Goal: Check status: Check status

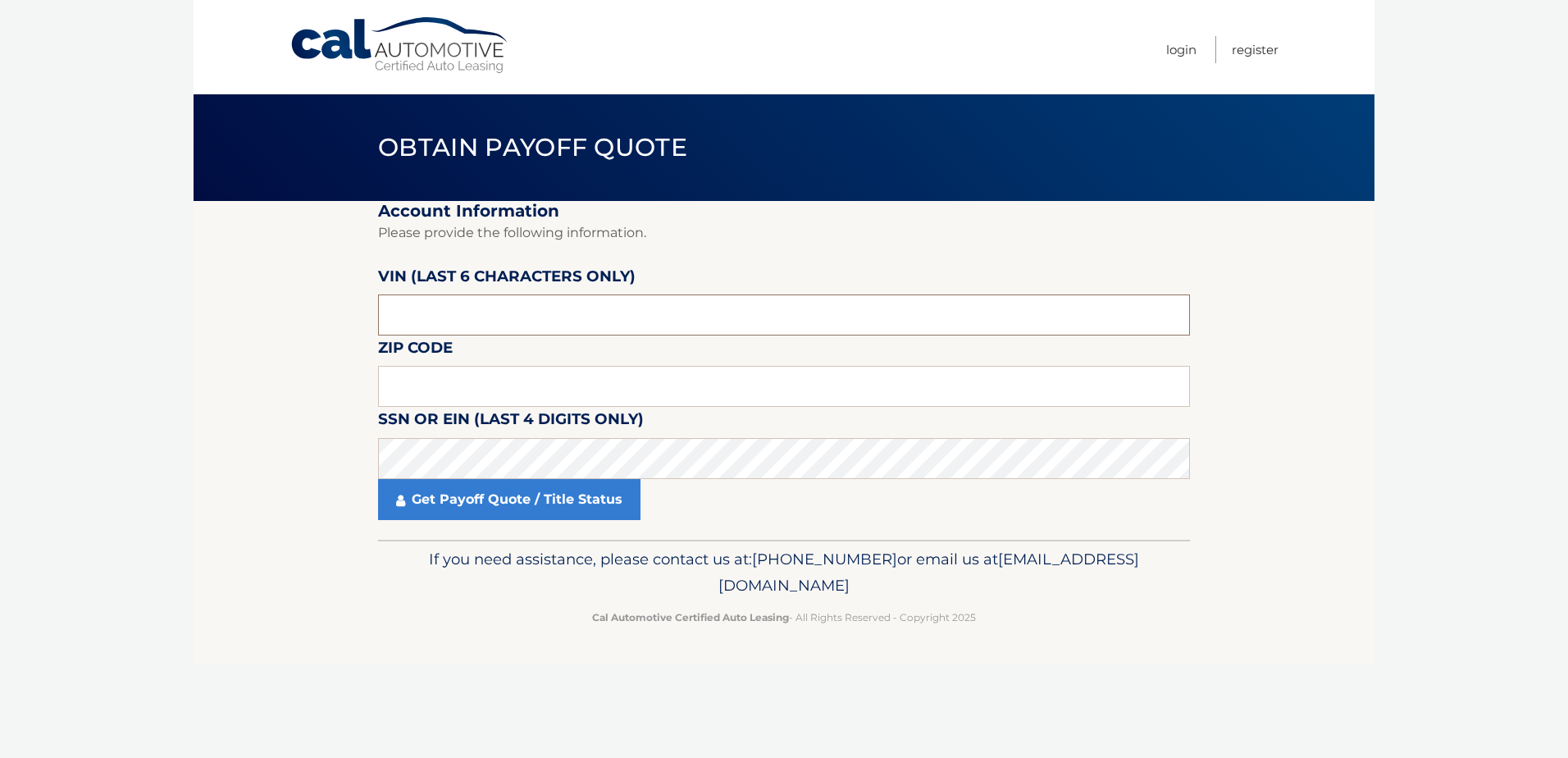
click at [543, 314] on input "text" at bounding box center [784, 315] width 812 height 41
click at [418, 407] on div "SSN or EIN (last 4 digits only)" at bounding box center [784, 407] width 812 height 0
click at [703, 392] on input "text" at bounding box center [784, 387] width 812 height 41
type input "19047"
click at [640, 314] on input "text" at bounding box center [784, 315] width 812 height 41
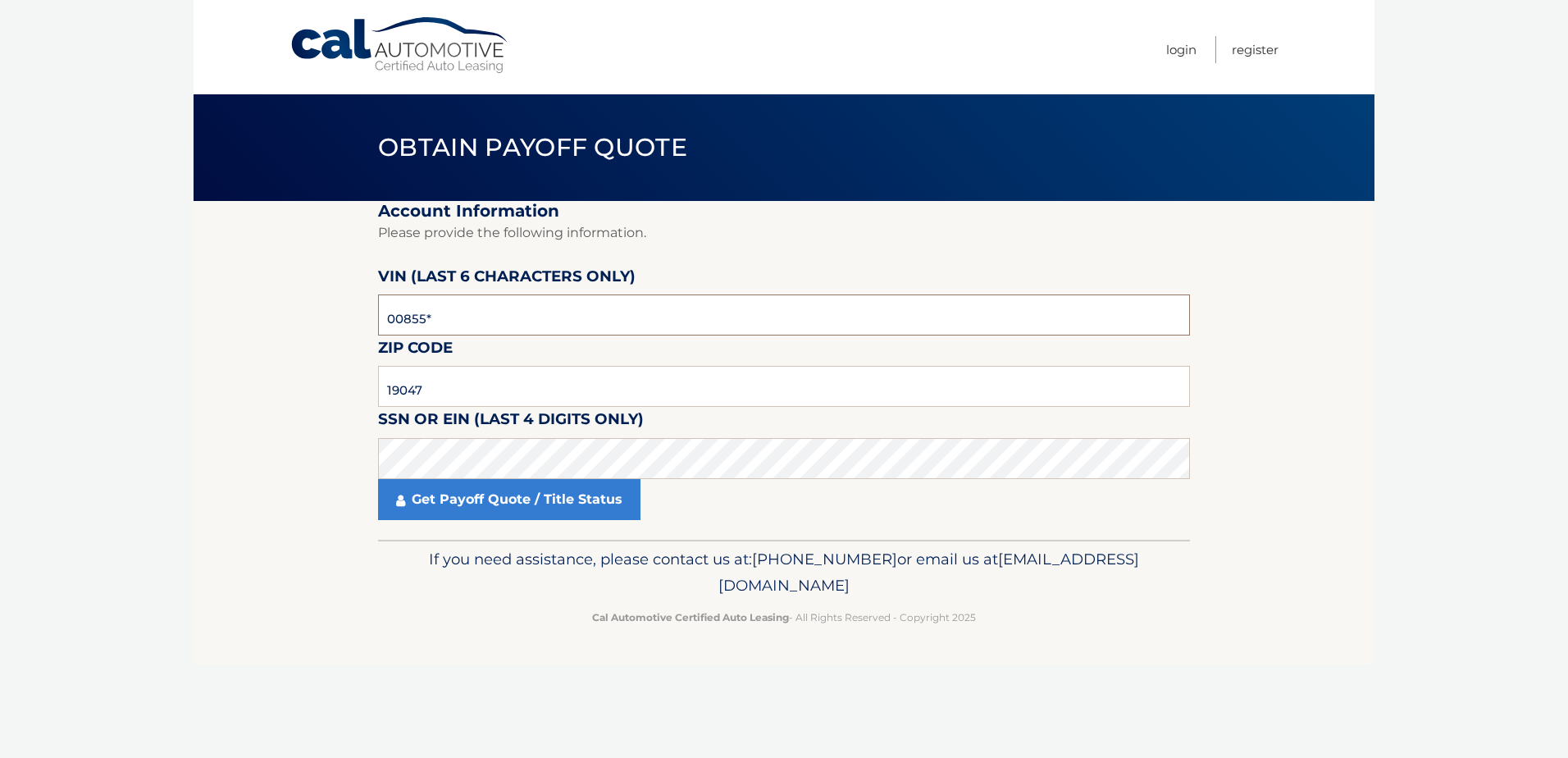
type input "008554"
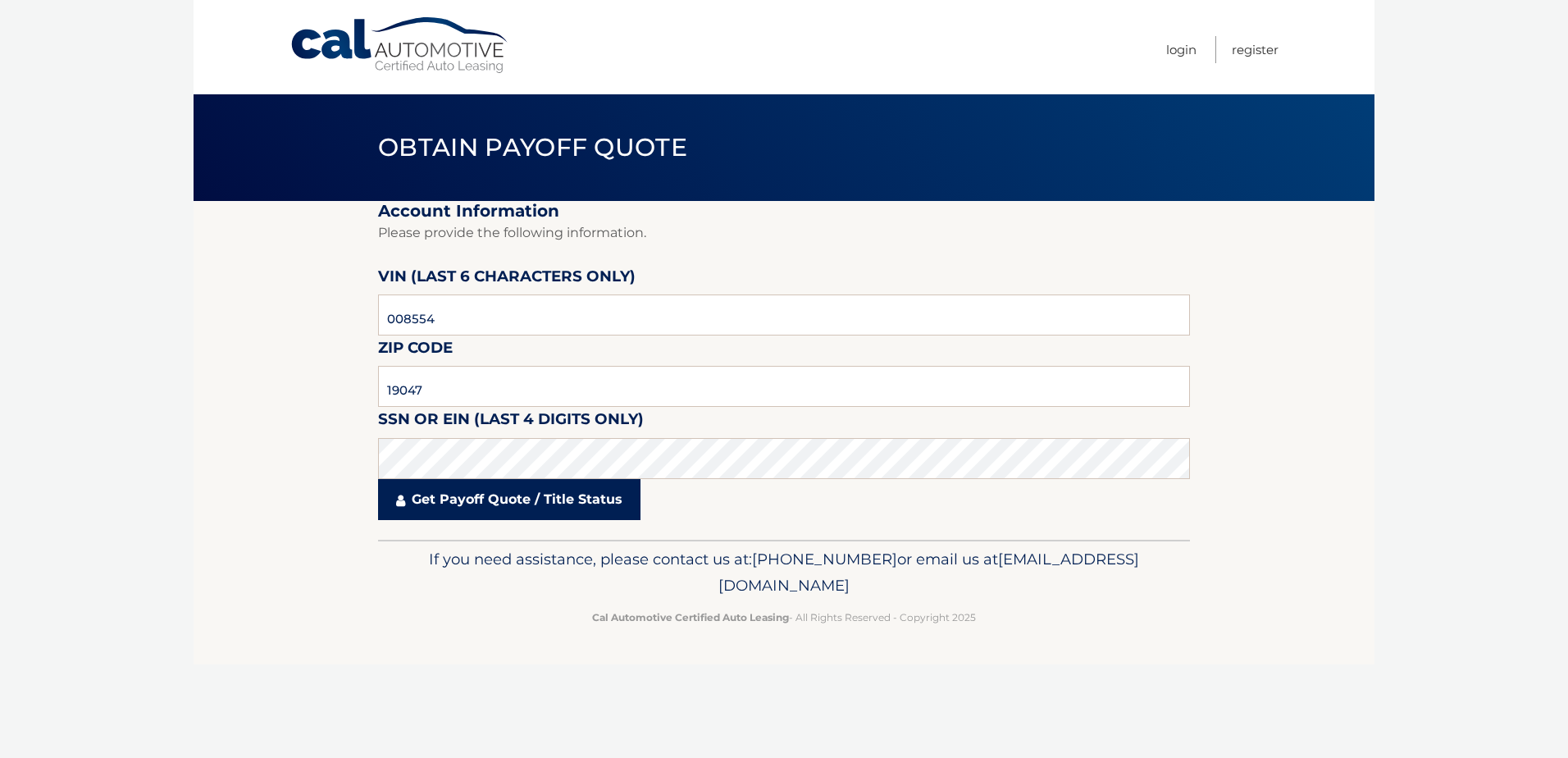
click at [586, 510] on link "Get Payoff Quote / Title Status" at bounding box center [509, 499] width 262 height 41
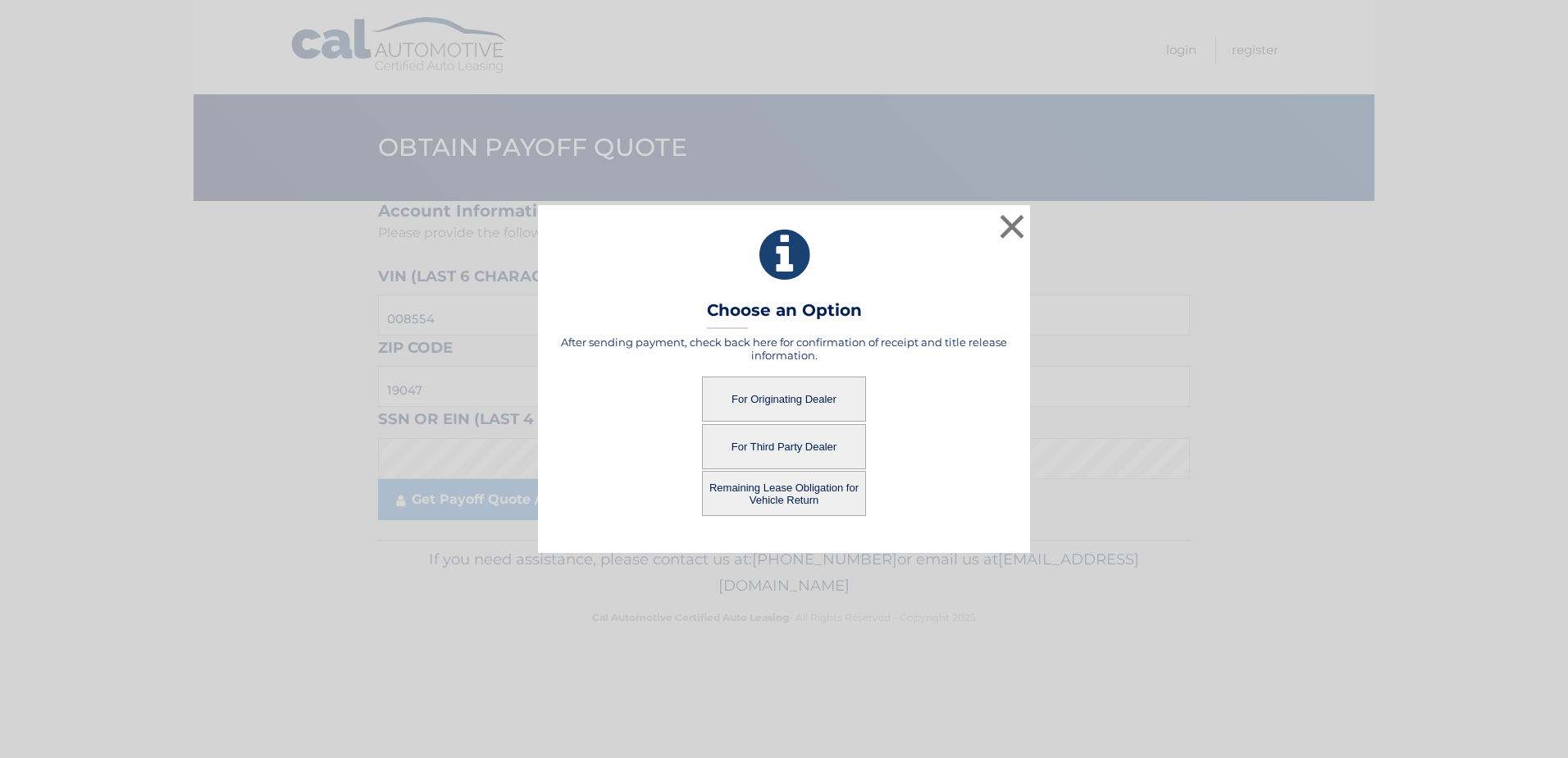
click at [804, 393] on button "For Originating Dealer" at bounding box center [784, 399] width 164 height 45
click at [780, 404] on button "For Originating Dealer" at bounding box center [784, 399] width 164 height 45
